Goal: Information Seeking & Learning: Learn about a topic

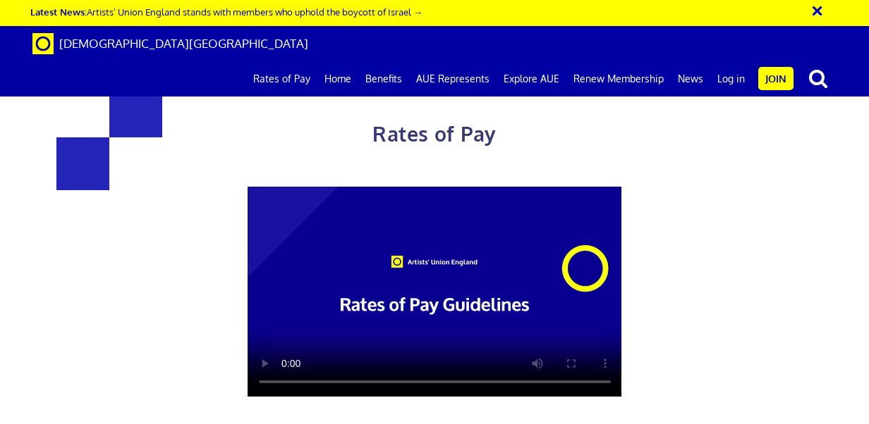
scroll to position [564, 0]
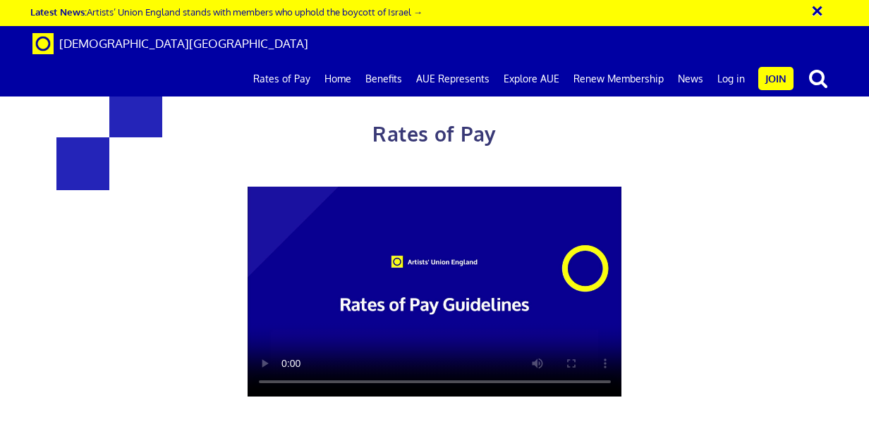
scroll to position [1551, 0]
